Goal: Check status: Check status

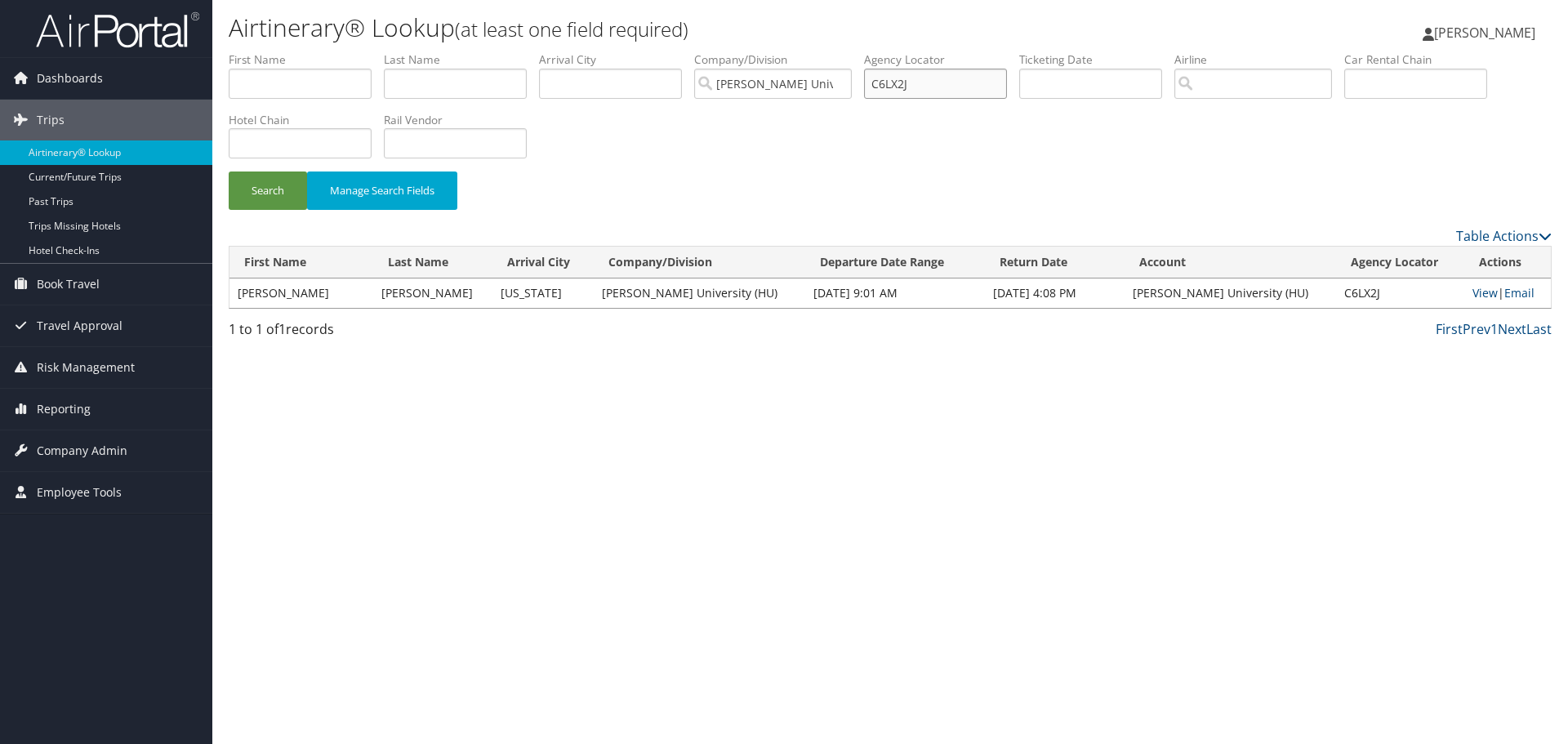
drag, startPoint x: 853, startPoint y: 88, endPoint x: 804, endPoint y: 88, distance: 49.0
click at [804, 52] on ul "First Name Last Name Departure City Arrival City Company/Division Howard Univer…" at bounding box center [890, 52] width 1323 height 0
click at [269, 187] on button "Search" at bounding box center [268, 190] width 79 height 39
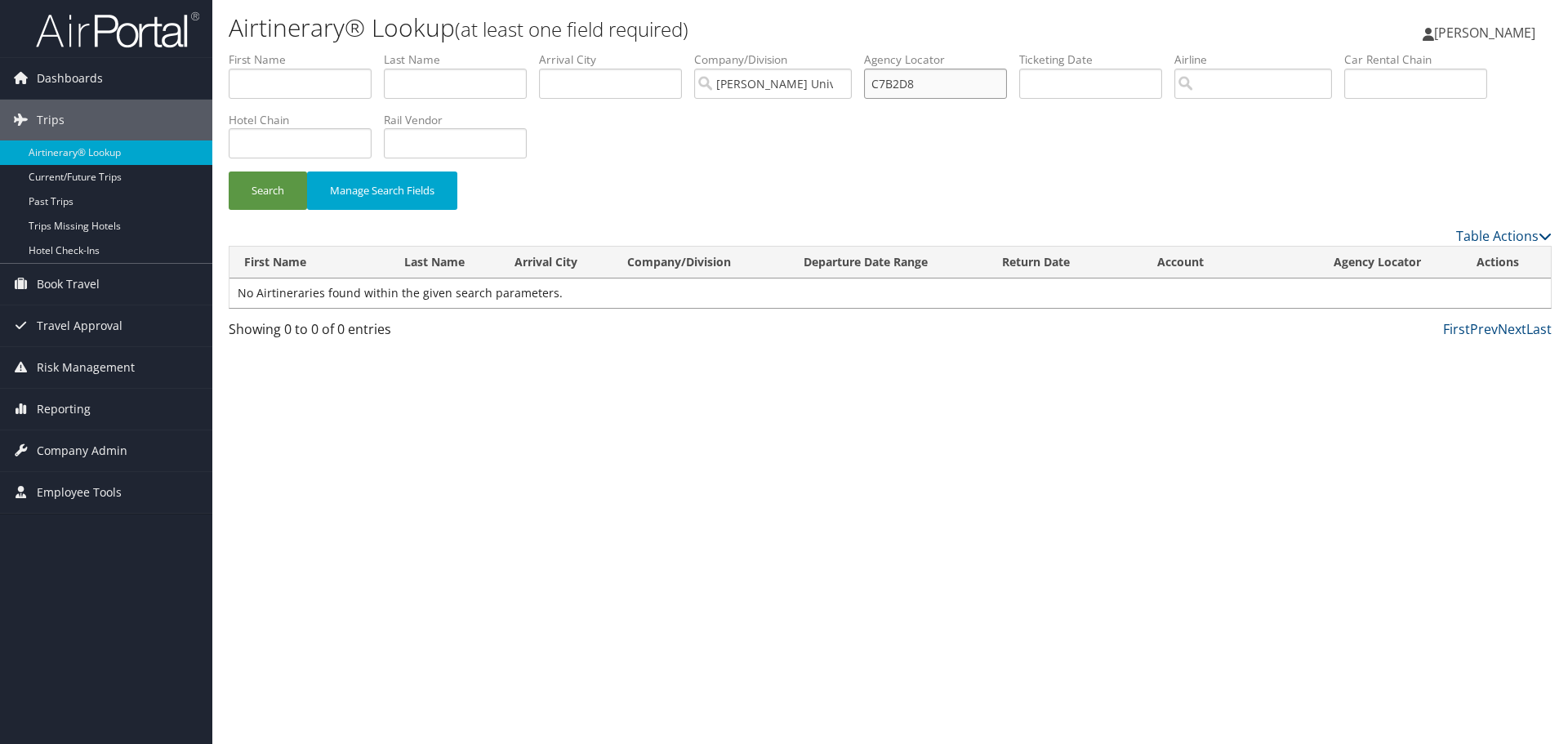
click at [913, 86] on input "C7B2D8" at bounding box center [936, 84] width 143 height 30
paste input "5V6C7"
type input "C5V6C7"
click at [248, 188] on button "Search" at bounding box center [268, 190] width 79 height 39
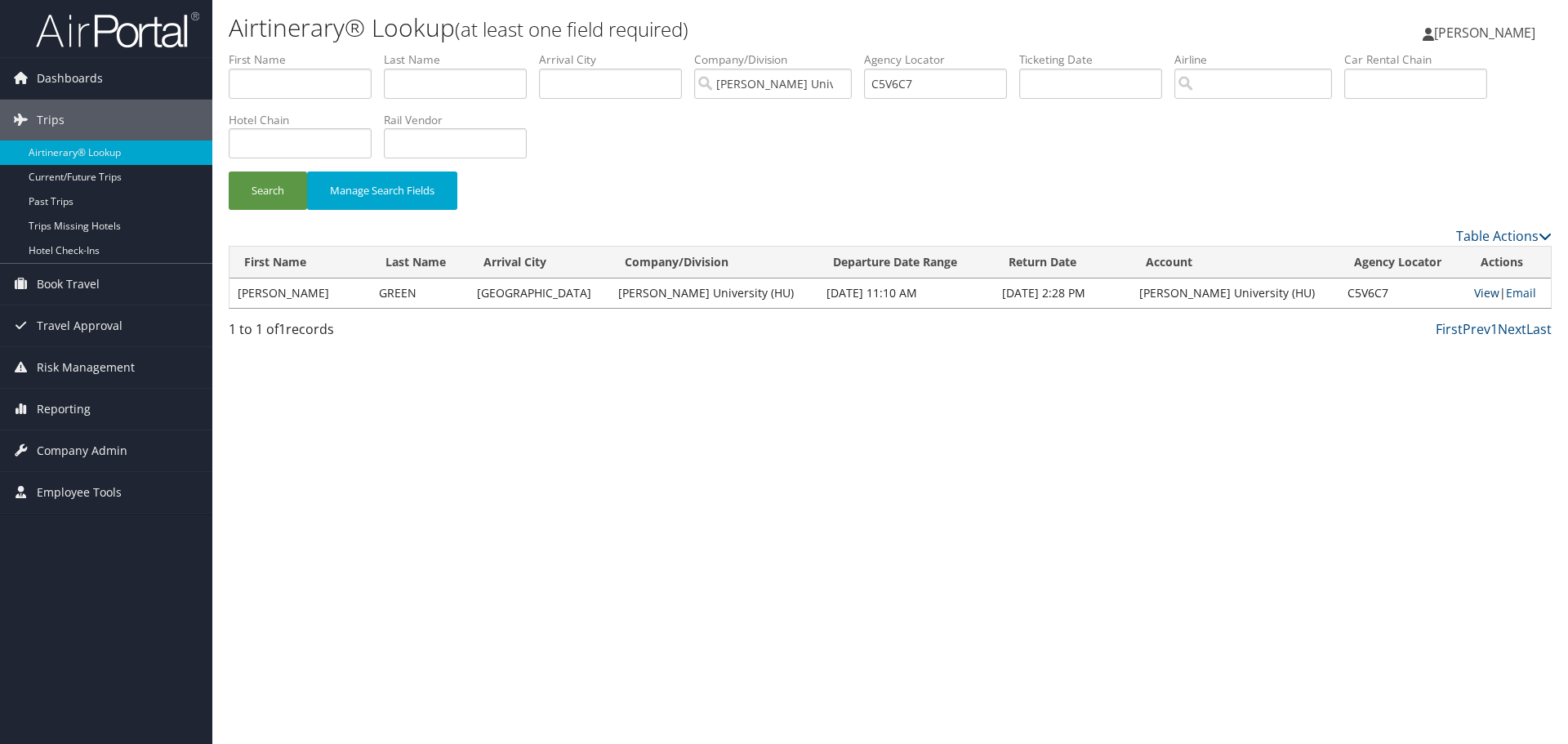
click at [1474, 293] on link "View" at bounding box center [1486, 293] width 25 height 16
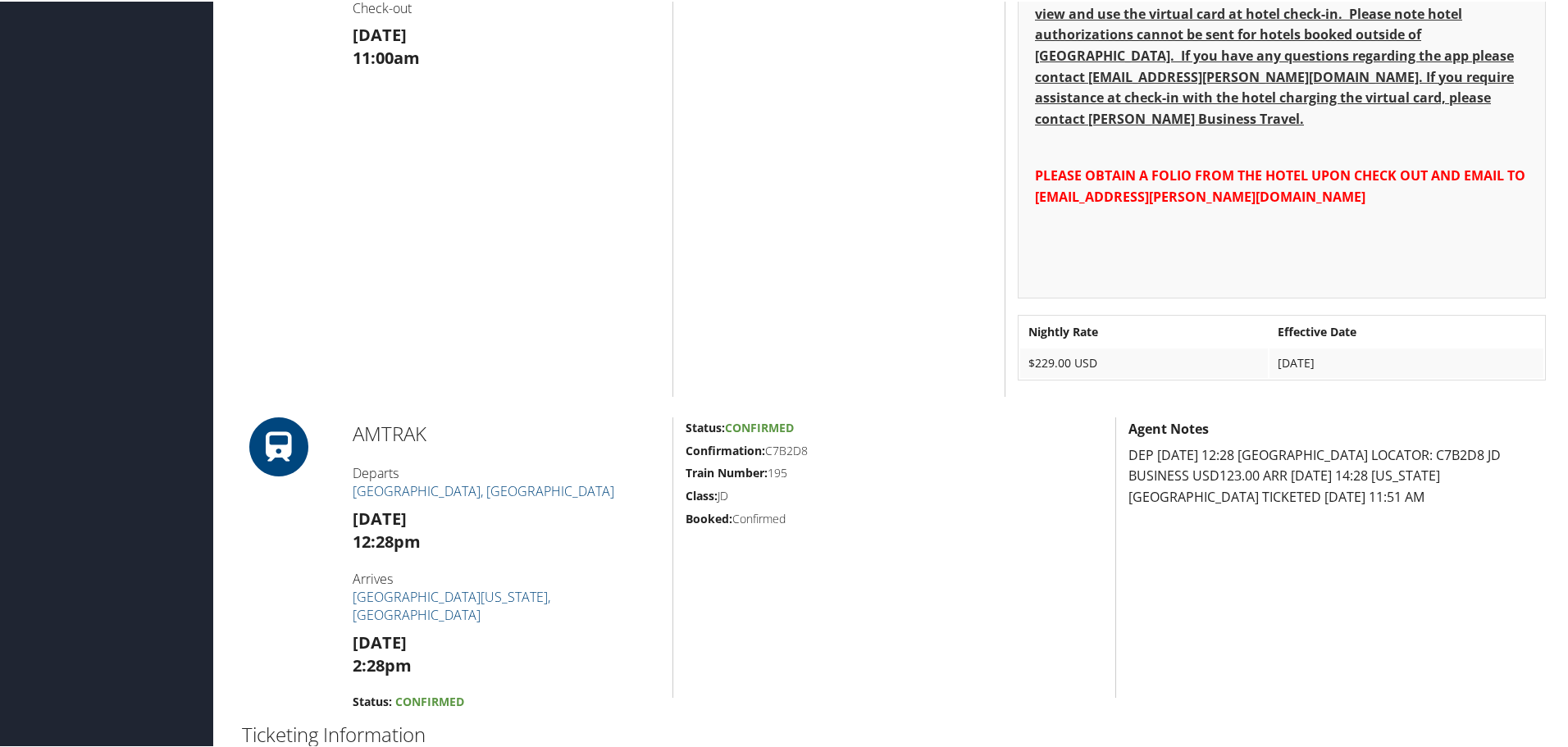
scroll to position [1148, 0]
